Goal: Information Seeking & Learning: Learn about a topic

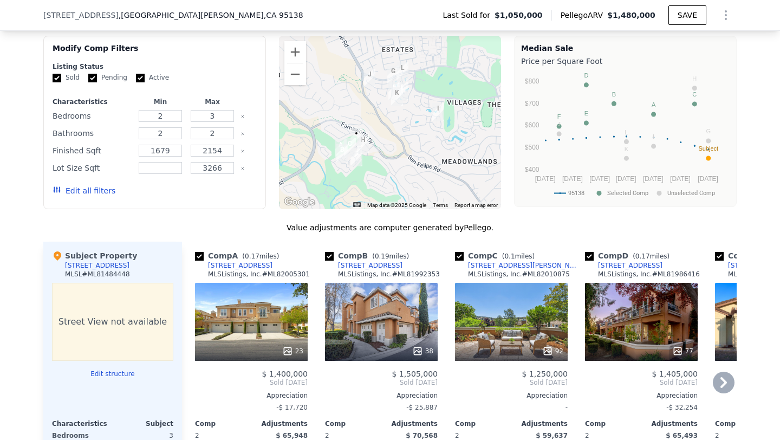
scroll to position [1054, 0]
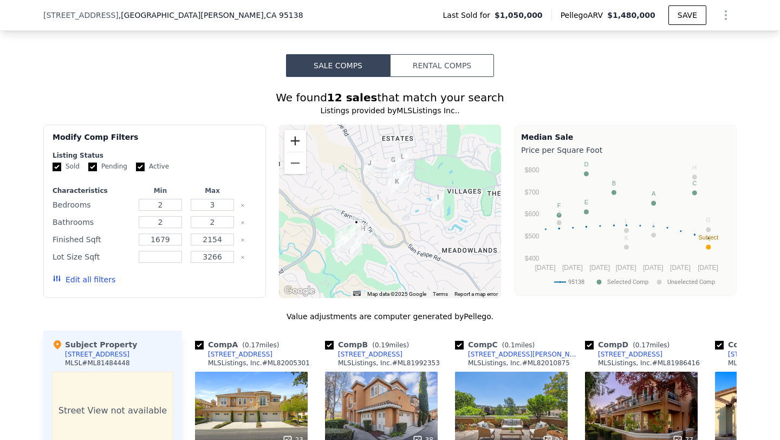
click at [295, 130] on button "Zoom in" at bounding box center [295, 141] width 22 height 22
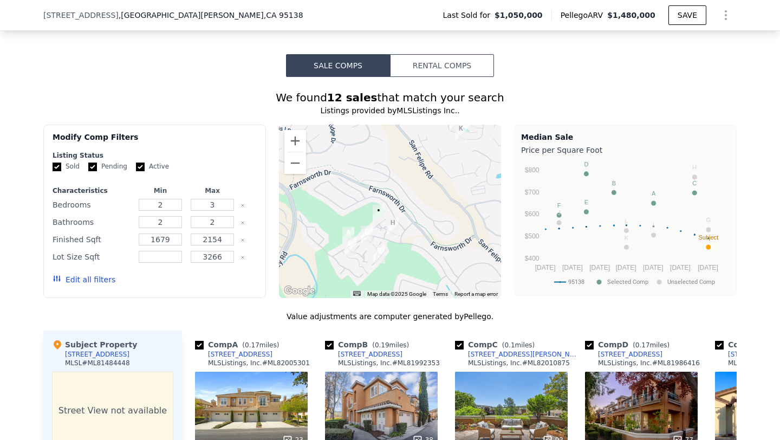
drag, startPoint x: 371, startPoint y: 193, endPoint x: 428, endPoint y: 157, distance: 67.4
click at [428, 157] on div at bounding box center [390, 211] width 223 height 173
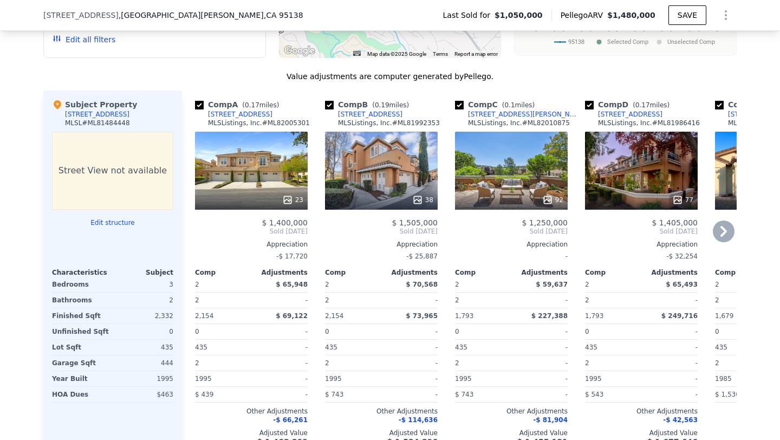
scroll to position [1297, 0]
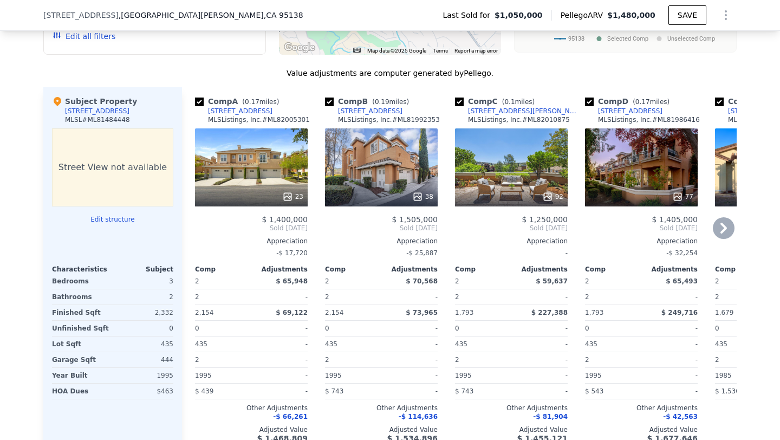
click at [558, 142] on div "92" at bounding box center [511, 167] width 113 height 78
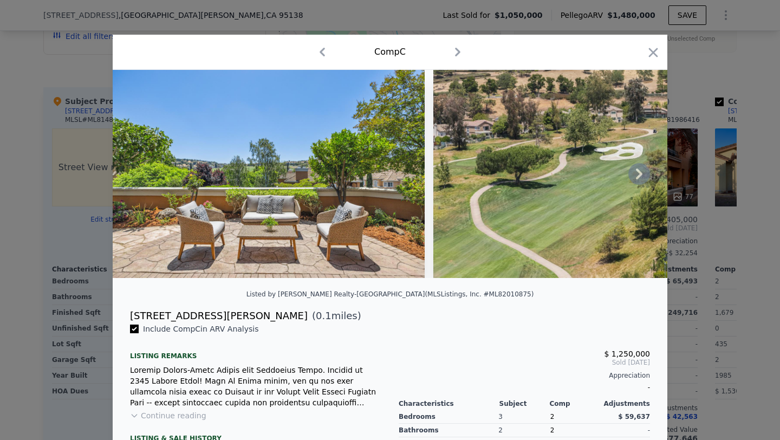
click at [638, 175] on icon at bounding box center [639, 174] width 22 height 22
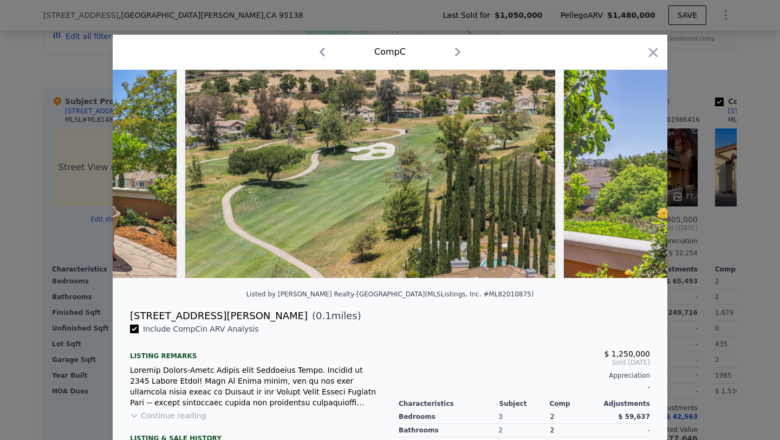
click at [638, 175] on img at bounding box center [720, 174] width 312 height 208
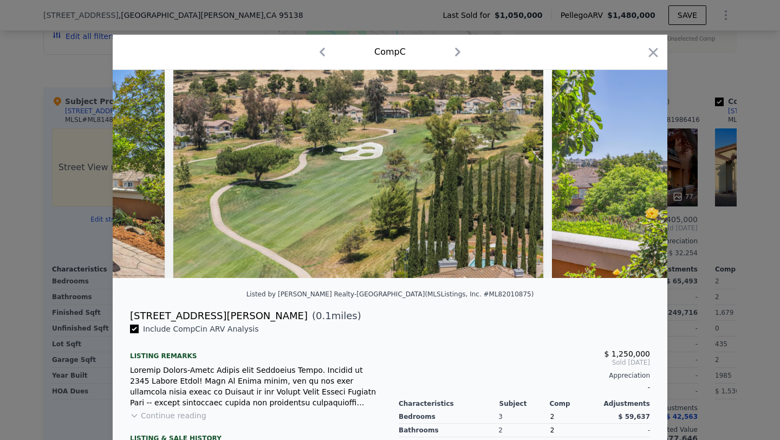
click at [638, 175] on img at bounding box center [708, 174] width 312 height 208
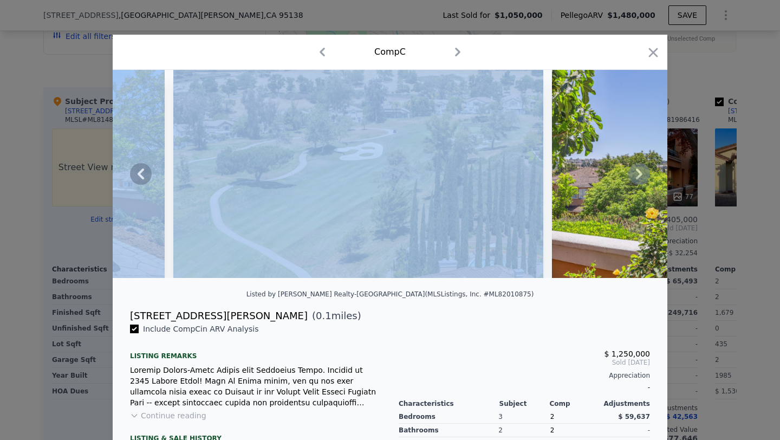
click at [638, 175] on icon at bounding box center [639, 174] width 22 height 22
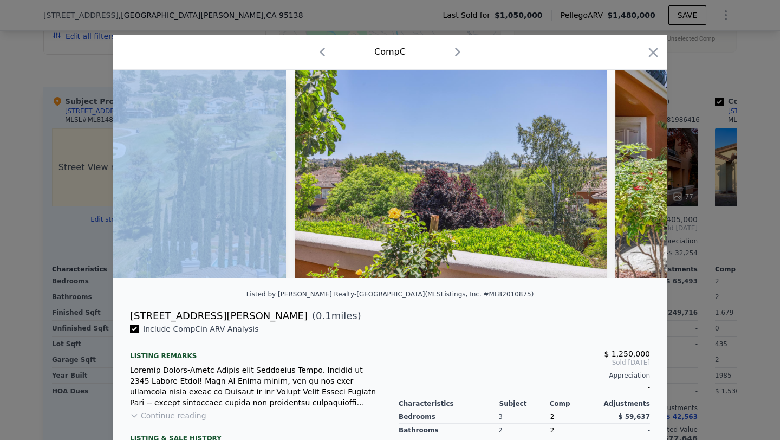
click at [638, 175] on img at bounding box center [771, 174] width 312 height 208
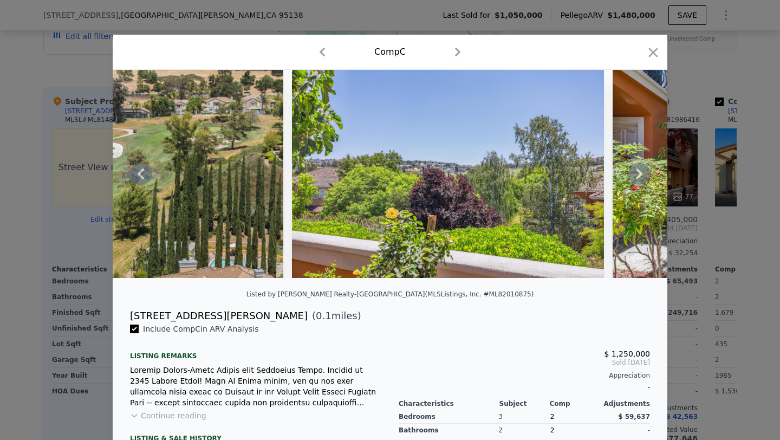
click at [638, 175] on icon at bounding box center [639, 174] width 22 height 22
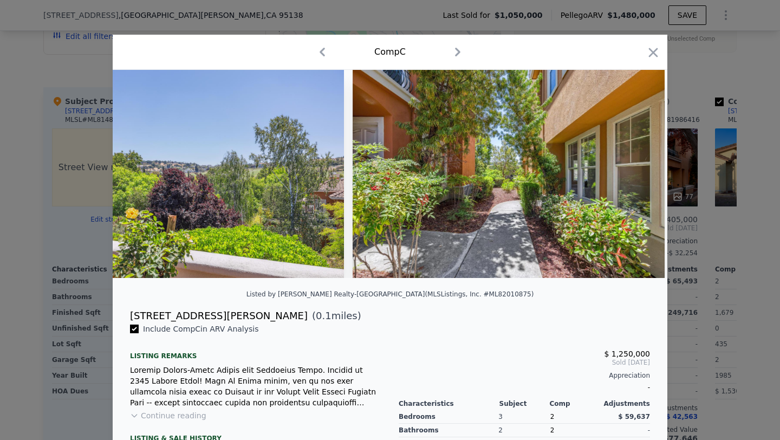
click at [638, 175] on img at bounding box center [508, 174] width 312 height 208
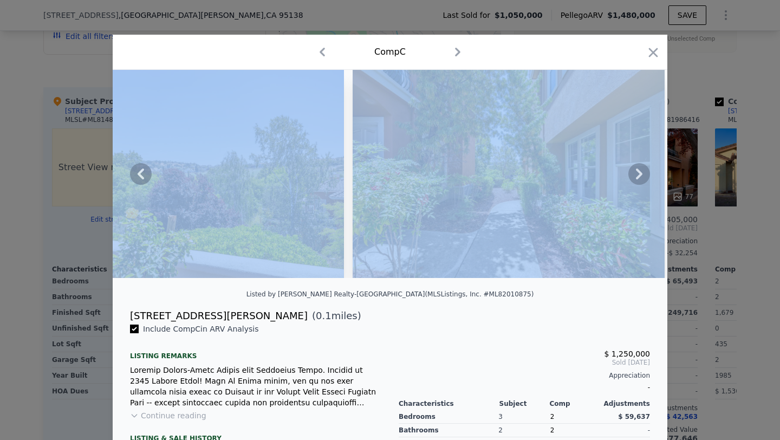
click at [638, 175] on icon at bounding box center [639, 174] width 22 height 22
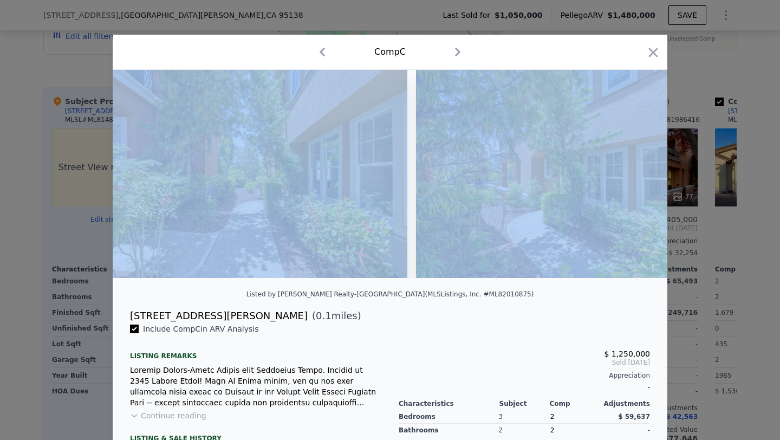
scroll to position [0, 1040]
click at [638, 175] on img at bounding box center [569, 174] width 312 height 208
click at [639, 175] on icon at bounding box center [639, 173] width 6 height 11
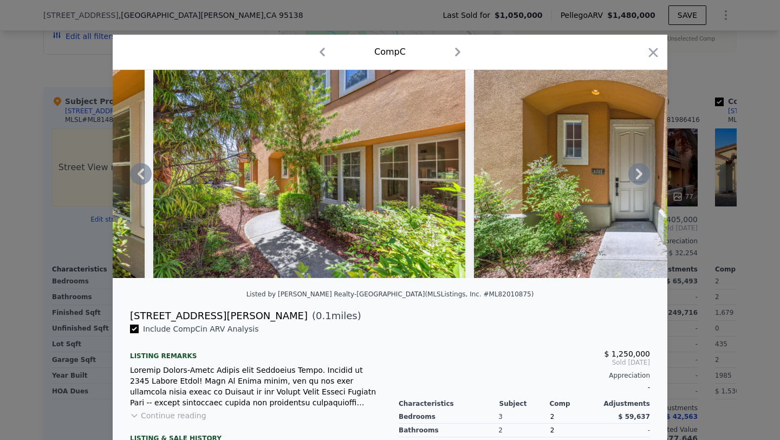
click at [639, 175] on icon at bounding box center [639, 173] width 6 height 11
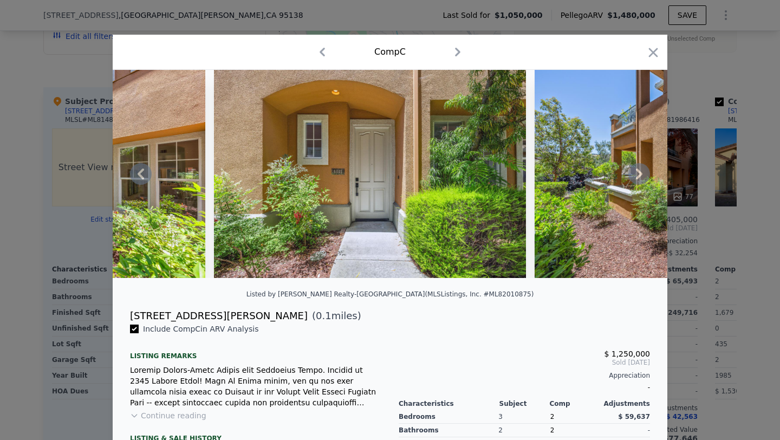
click at [639, 175] on icon at bounding box center [639, 173] width 6 height 11
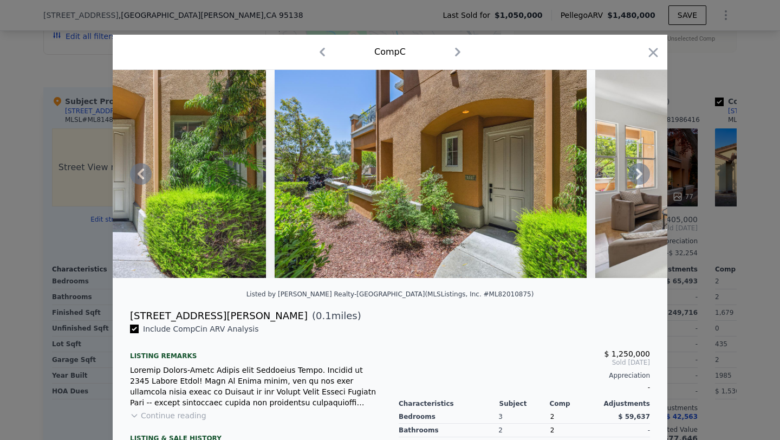
click at [639, 175] on icon at bounding box center [639, 173] width 6 height 11
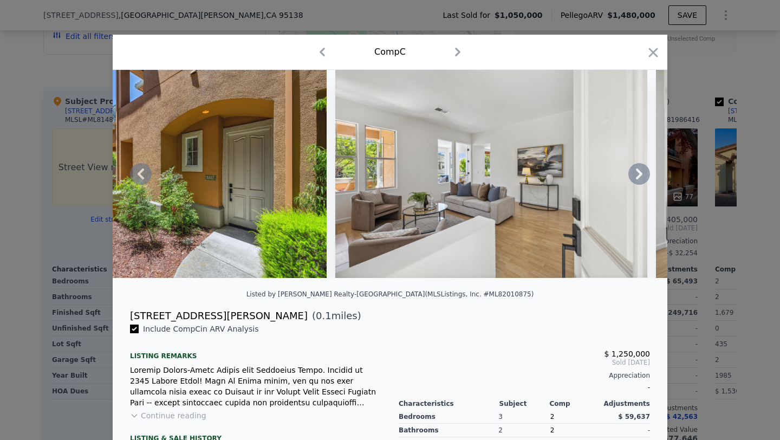
click at [639, 175] on icon at bounding box center [639, 173] width 6 height 11
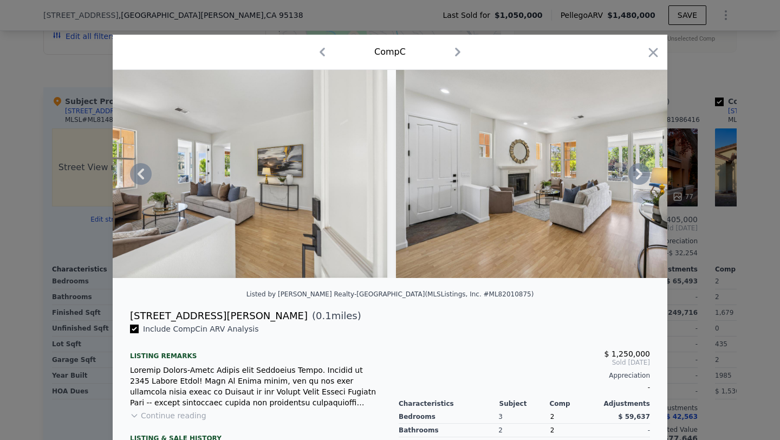
click at [639, 175] on icon at bounding box center [639, 173] width 6 height 11
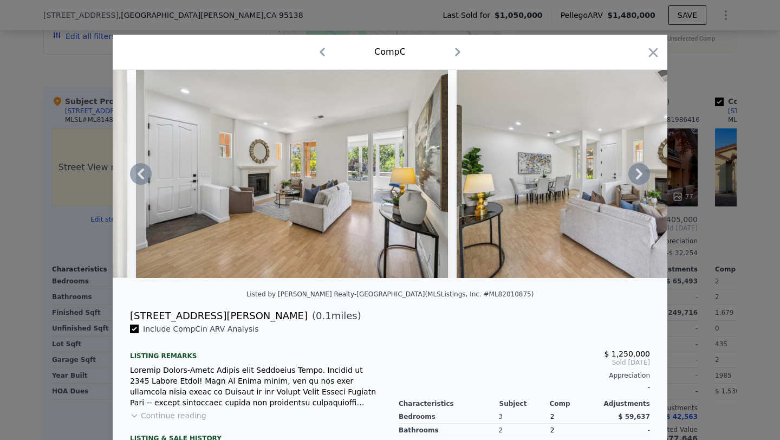
click at [639, 175] on icon at bounding box center [639, 173] width 6 height 11
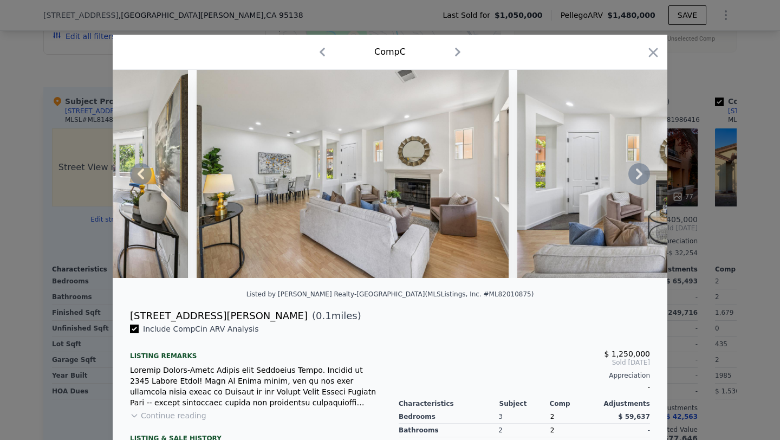
click at [639, 175] on icon at bounding box center [639, 173] width 6 height 11
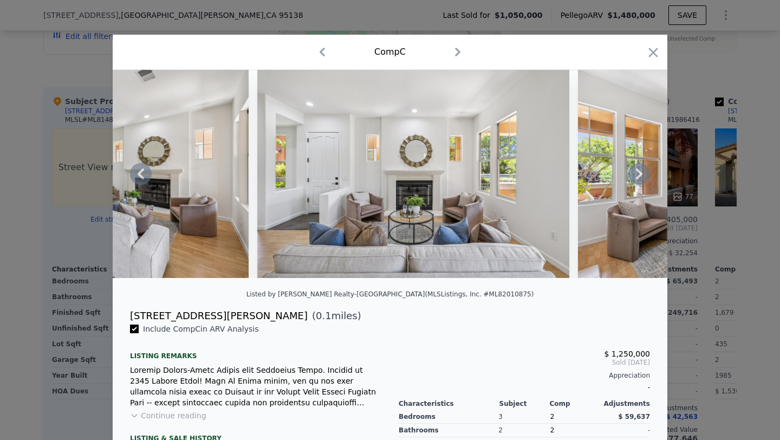
click at [639, 175] on icon at bounding box center [639, 173] width 6 height 11
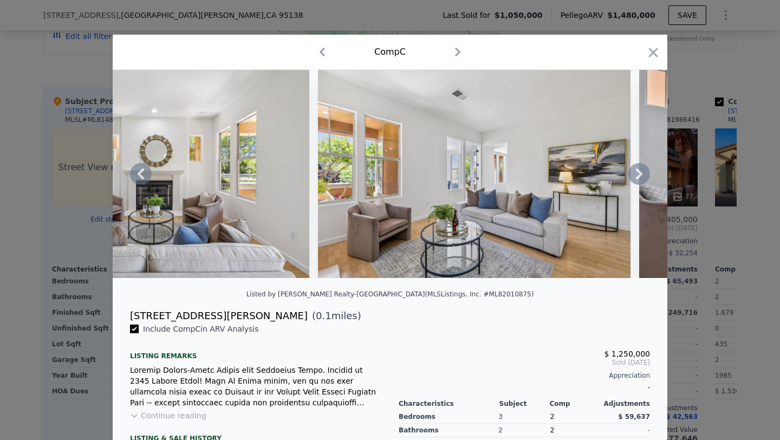
click at [639, 175] on icon at bounding box center [639, 173] width 6 height 11
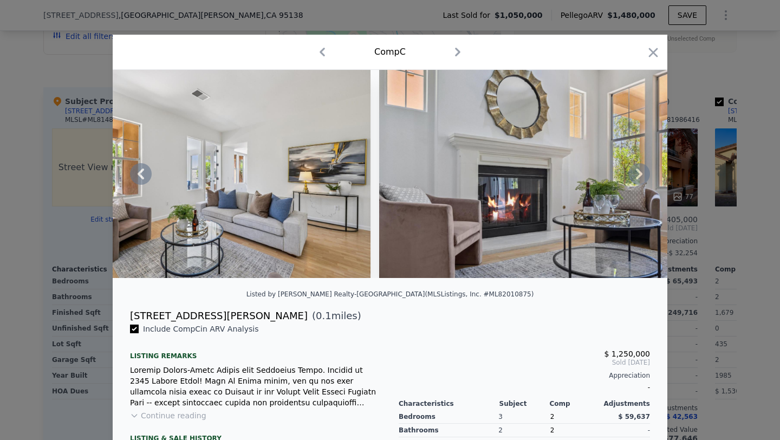
click at [639, 175] on icon at bounding box center [639, 173] width 6 height 11
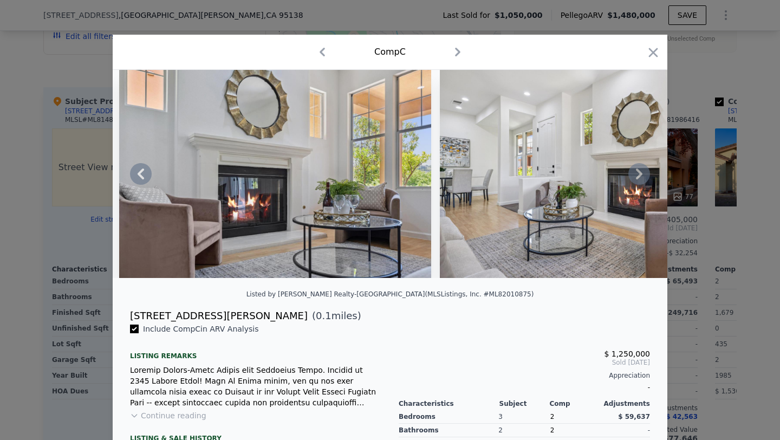
click at [639, 172] on icon at bounding box center [639, 173] width 6 height 11
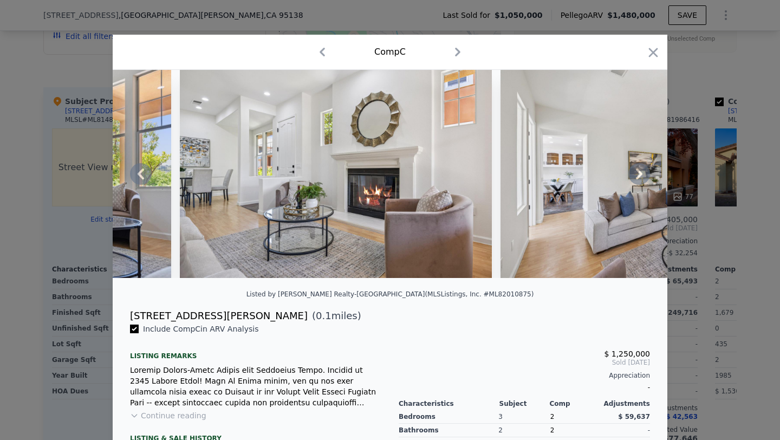
click at [639, 171] on icon at bounding box center [639, 173] width 6 height 11
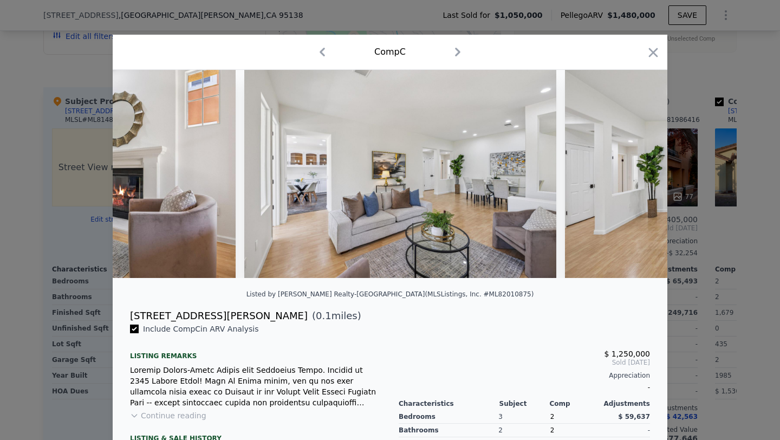
scroll to position [0, 4418]
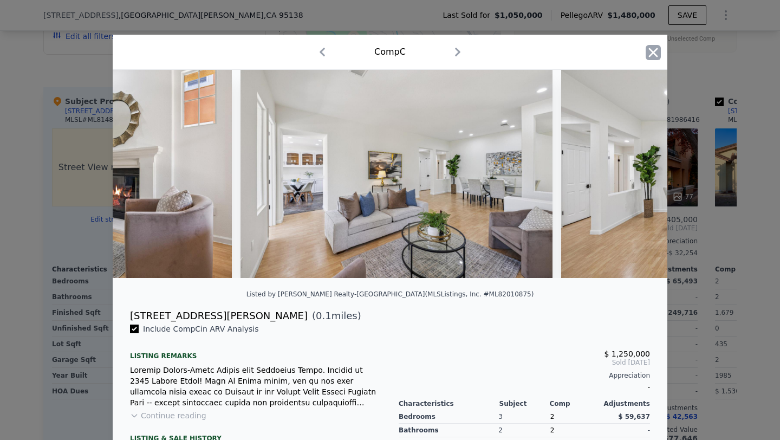
click at [653, 52] on icon "button" at bounding box center [653, 52] width 9 height 9
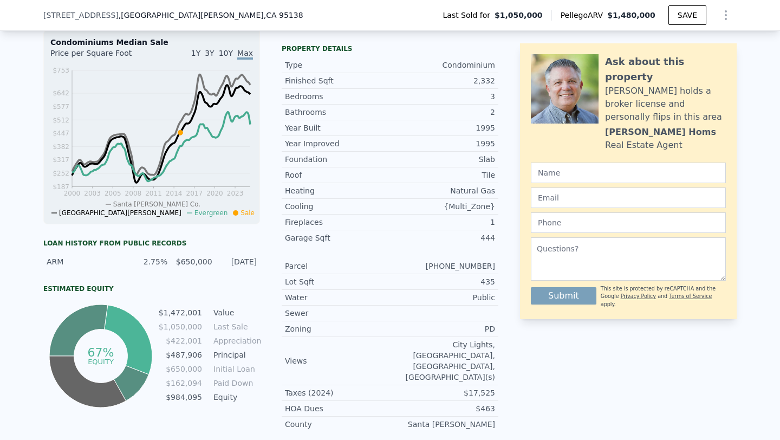
scroll to position [356, 0]
